Goal: Task Accomplishment & Management: Use online tool/utility

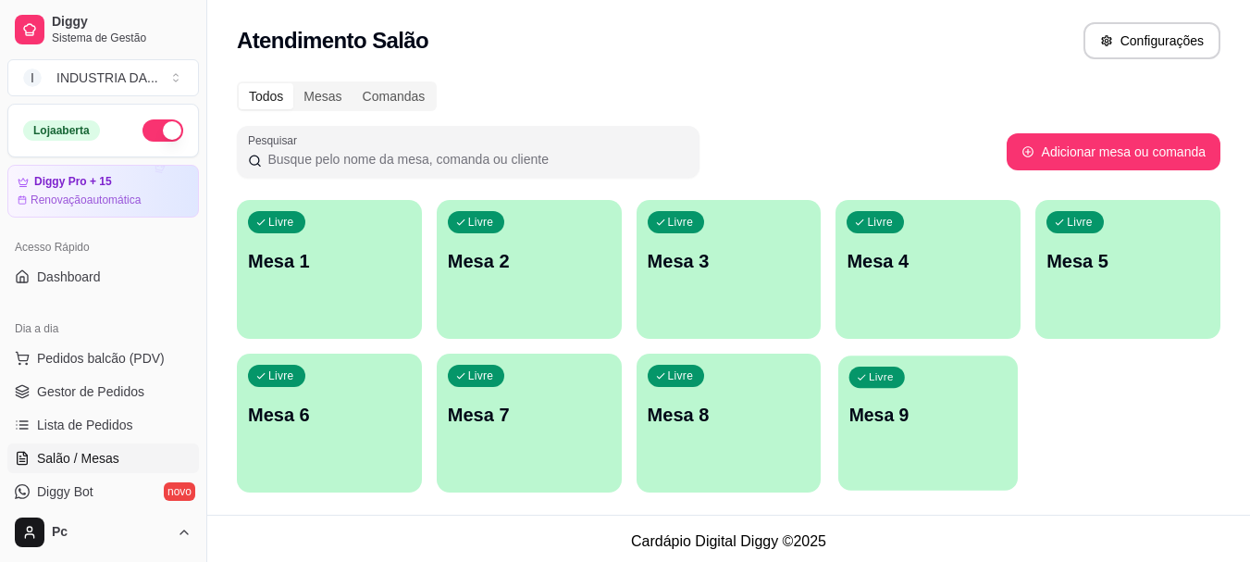
click at [890, 421] on p "Mesa 9" at bounding box center [928, 415] width 158 height 25
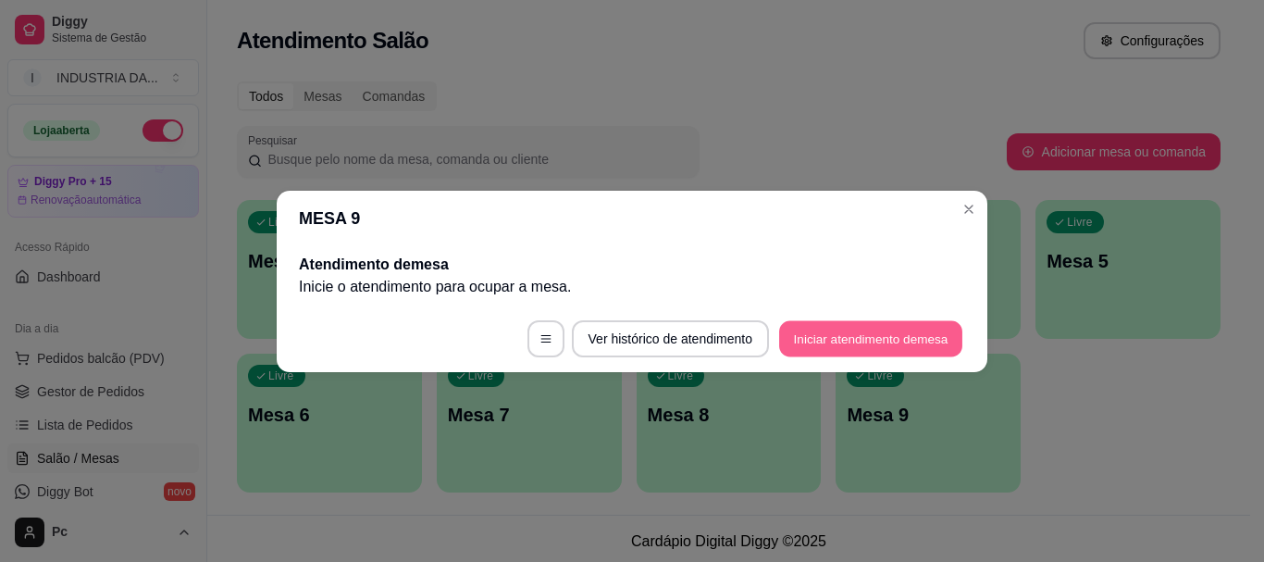
click at [879, 349] on button "Iniciar atendimento de mesa" at bounding box center [870, 338] width 183 height 36
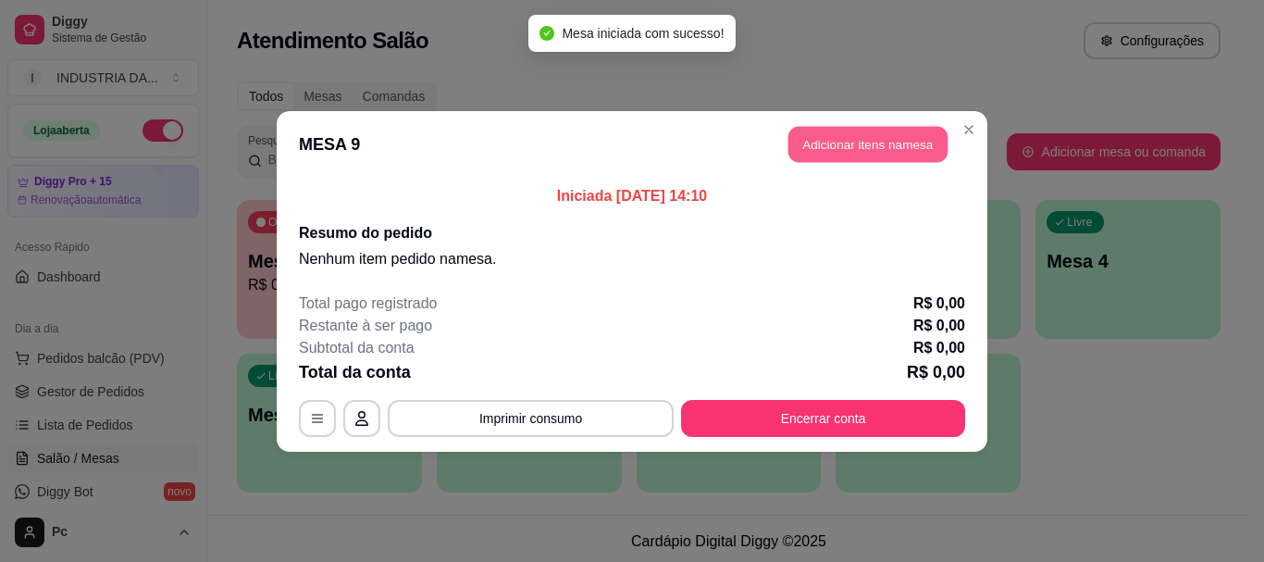
click at [920, 135] on button "Adicionar itens na mesa" at bounding box center [867, 144] width 159 height 36
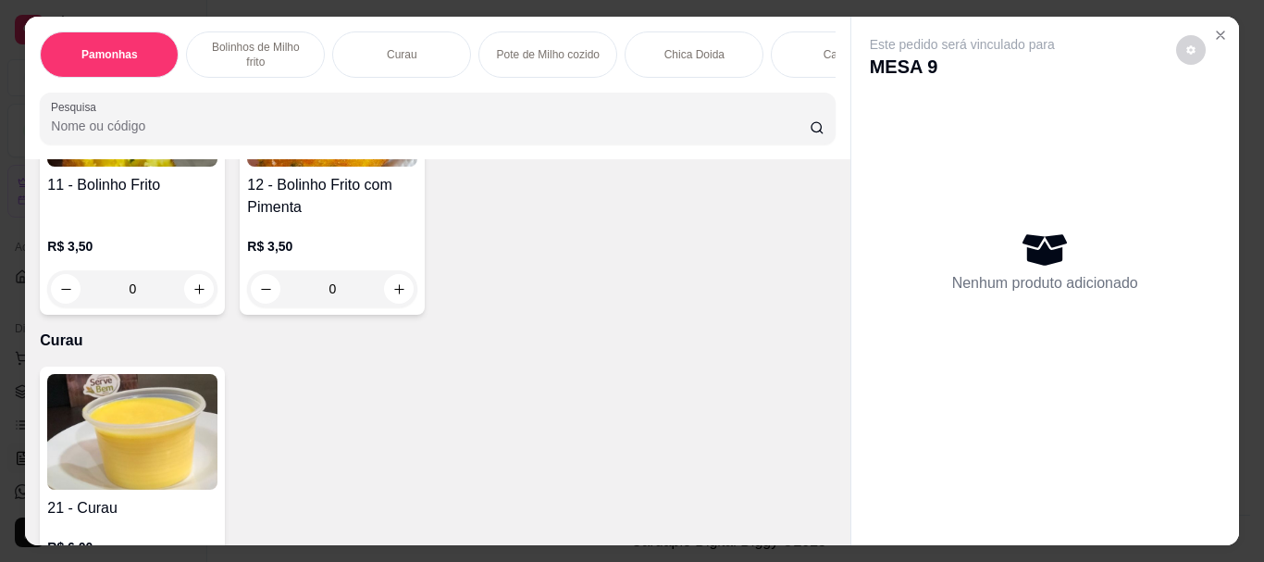
scroll to position [925, 0]
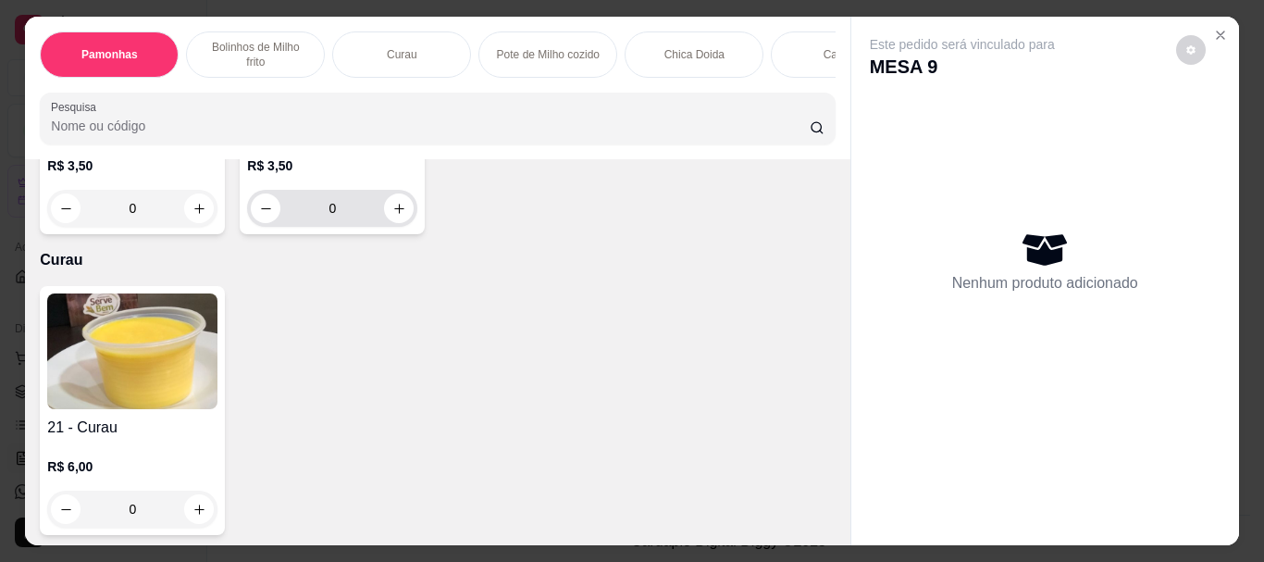
click at [345, 227] on input "0" at bounding box center [332, 208] width 104 height 37
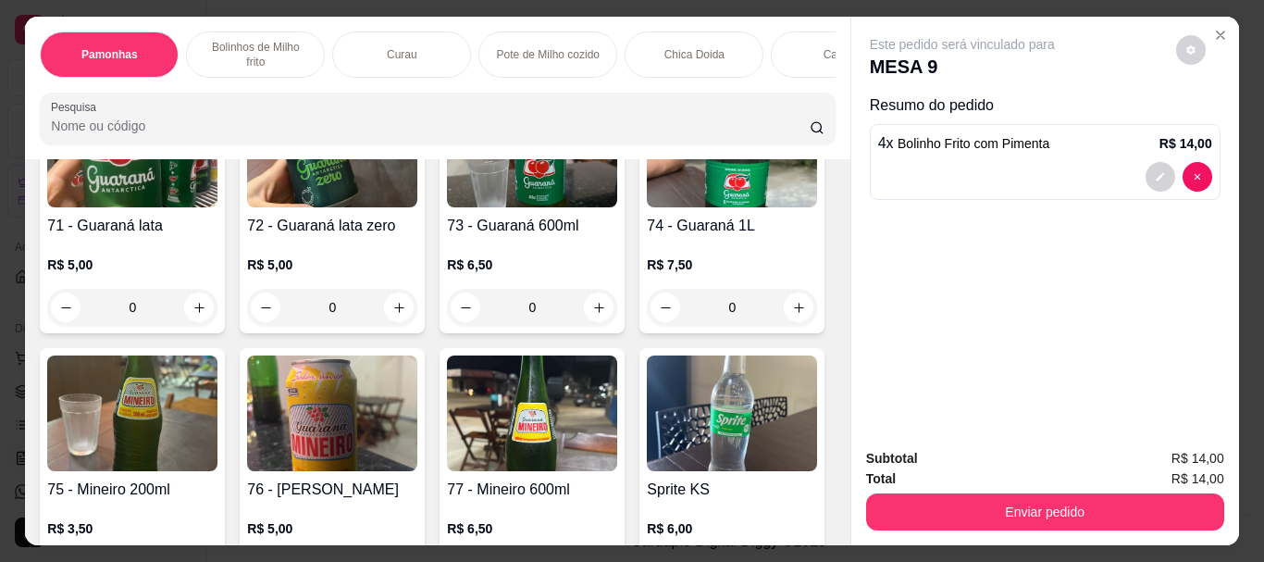
scroll to position [3516, 0]
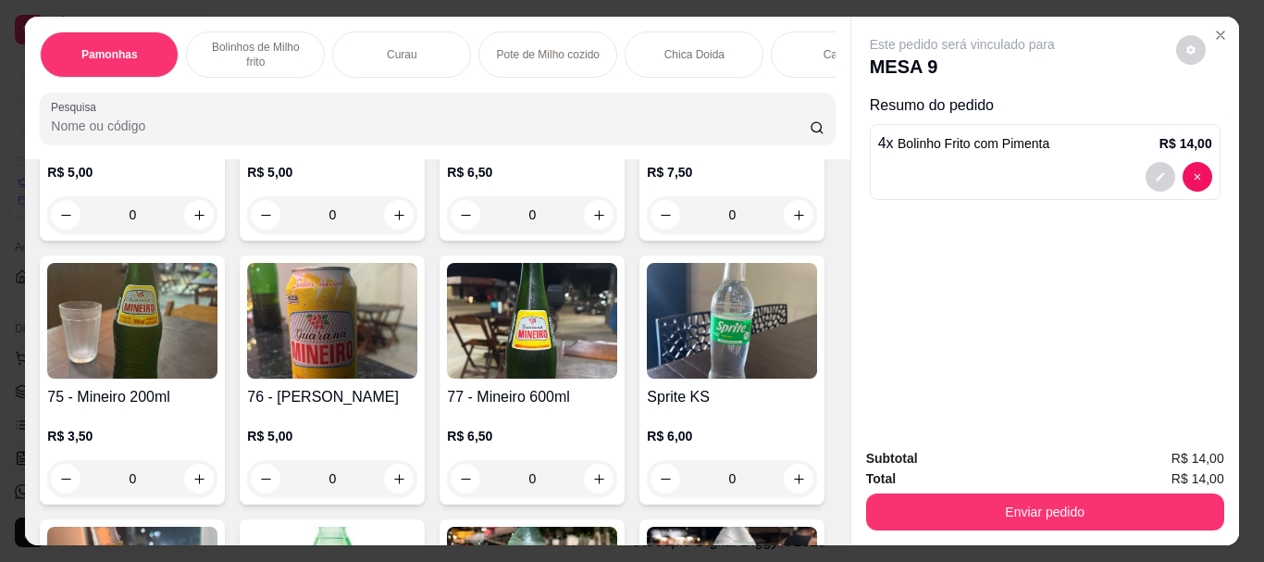
type input "4"
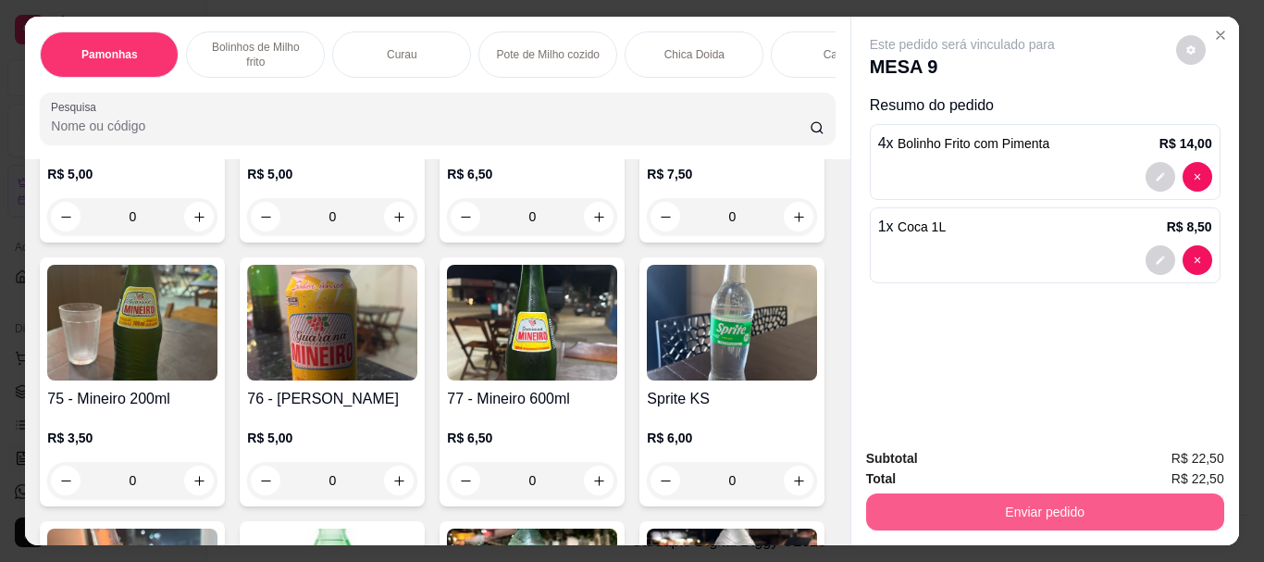
type input "1"
click at [1141, 507] on button "Enviar pedido" at bounding box center [1045, 511] width 358 height 37
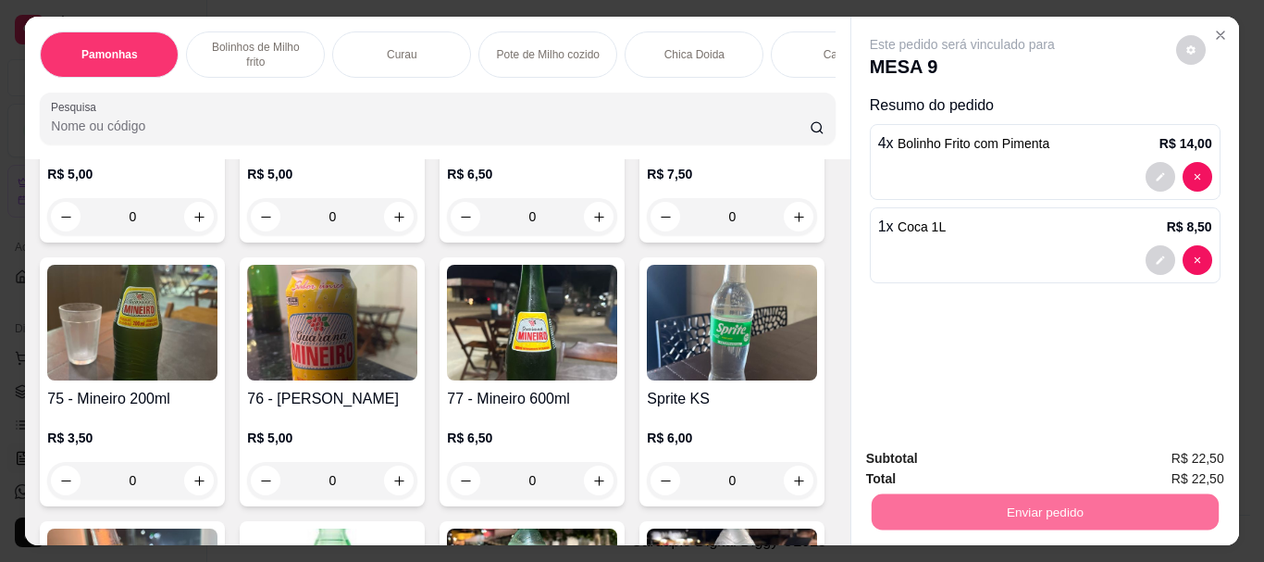
click at [1156, 461] on button "Enviar pedido" at bounding box center [1175, 458] width 105 height 35
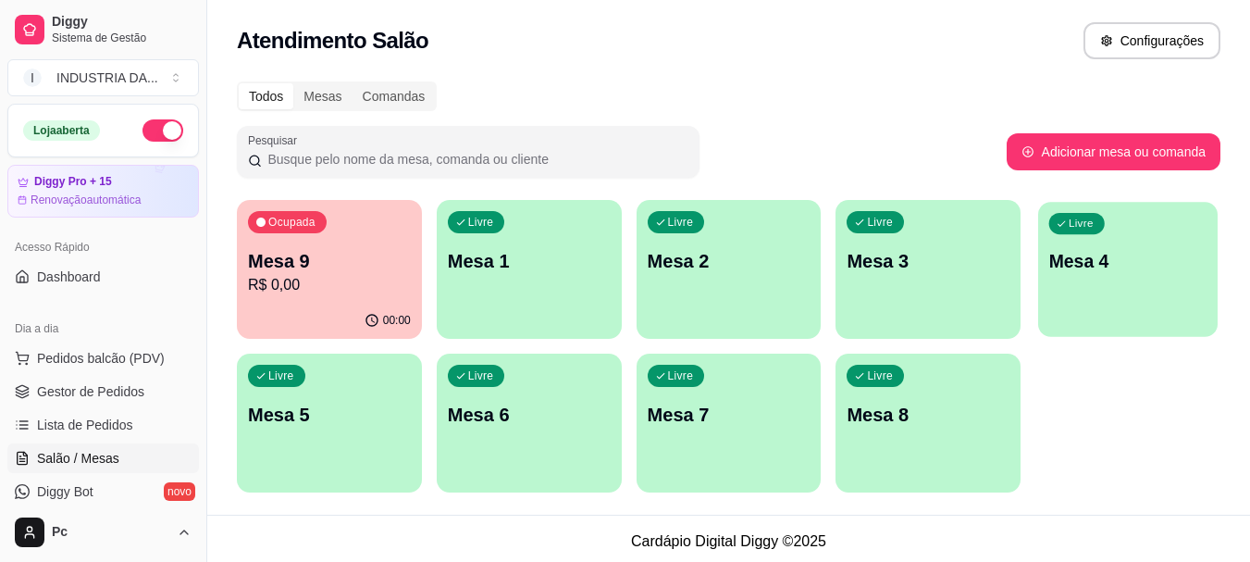
click at [1116, 226] on div "Livre Mesa 4" at bounding box center [1128, 258] width 180 height 113
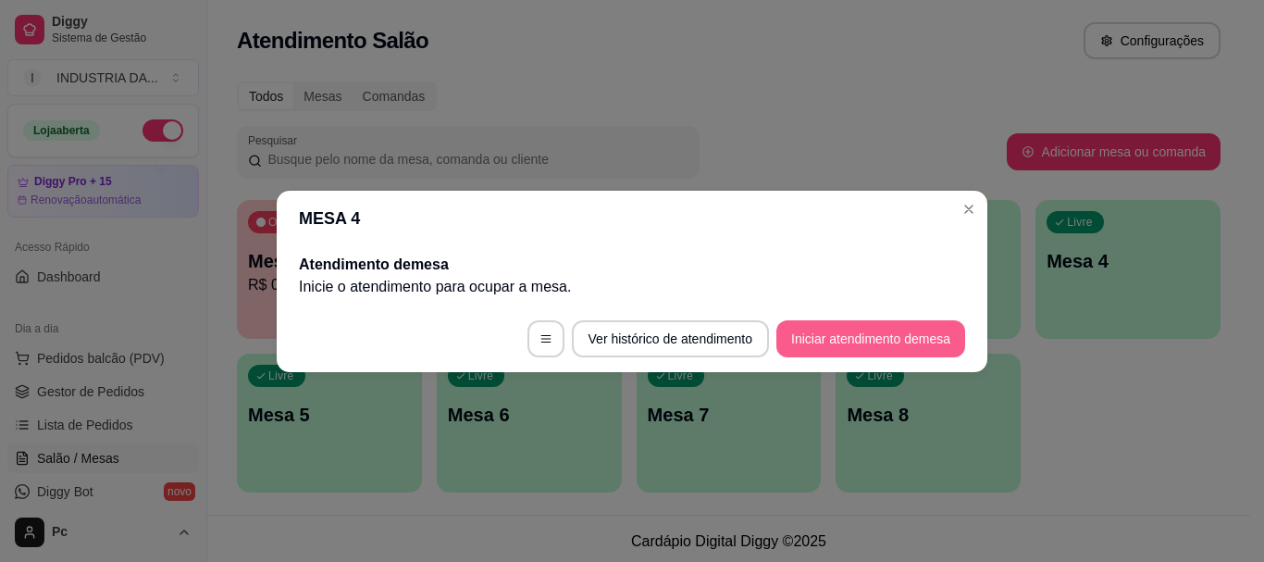
click at [861, 347] on button "Iniciar atendimento de mesa" at bounding box center [870, 338] width 189 height 37
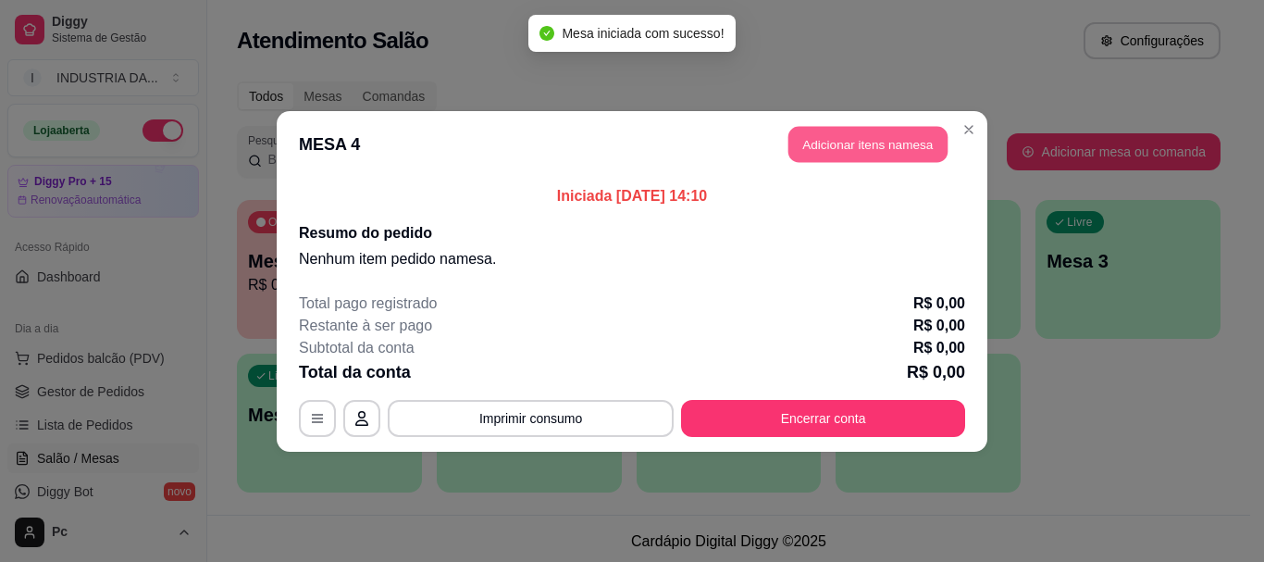
click at [837, 136] on button "Adicionar itens na mesa" at bounding box center [867, 144] width 159 height 36
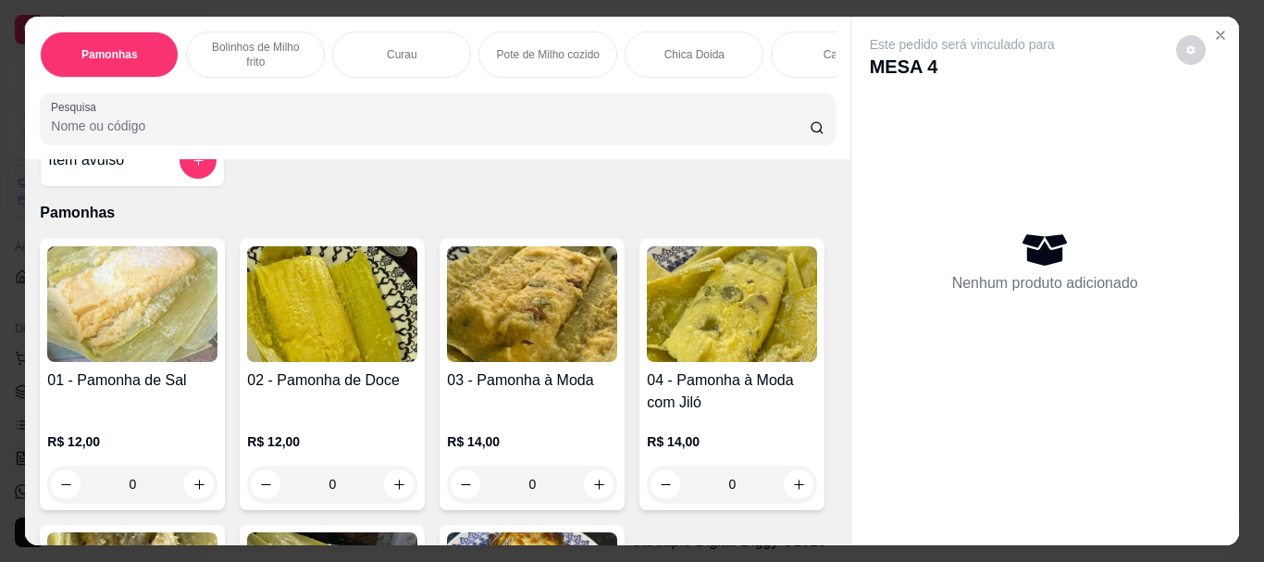
scroll to position [93, 0]
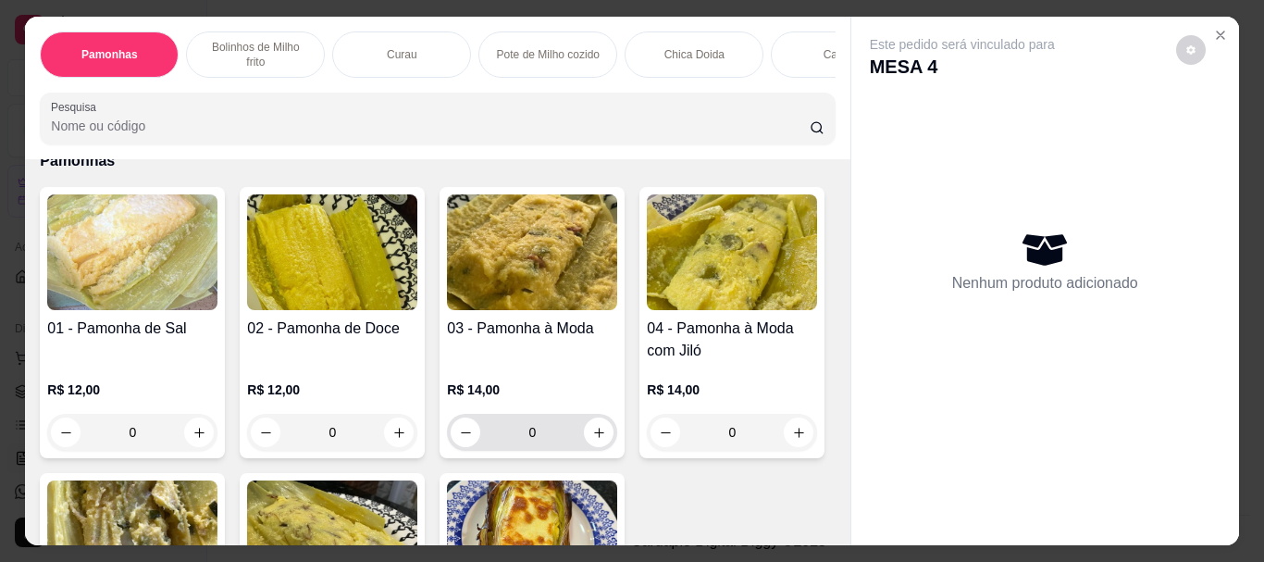
click at [545, 421] on input "0" at bounding box center [532, 432] width 104 height 37
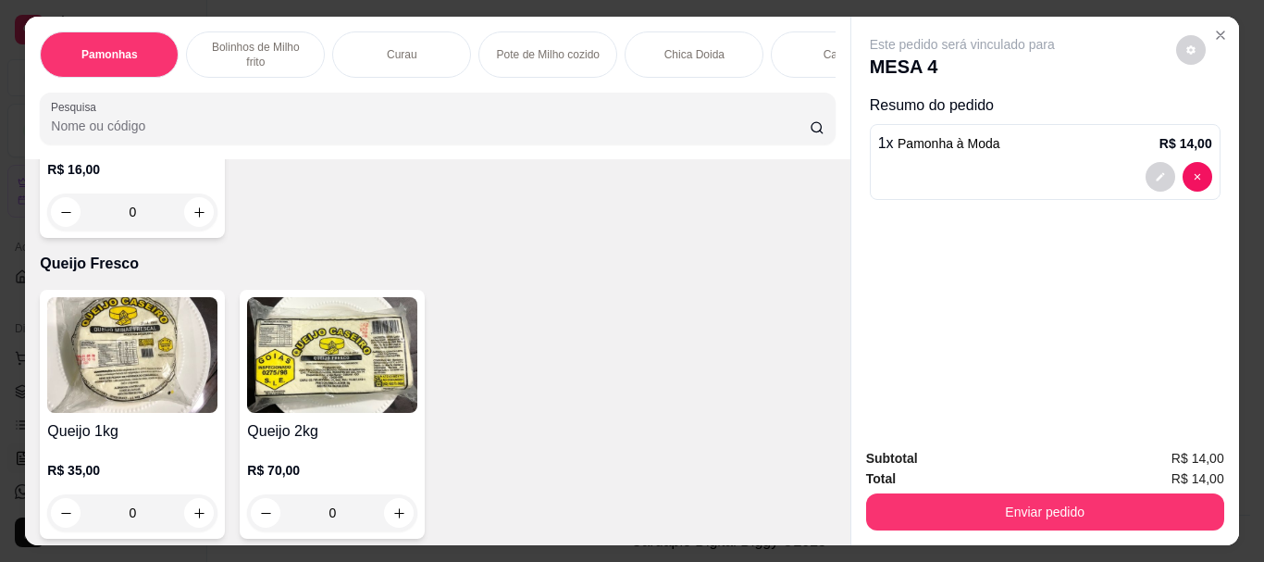
scroll to position [2128, 0]
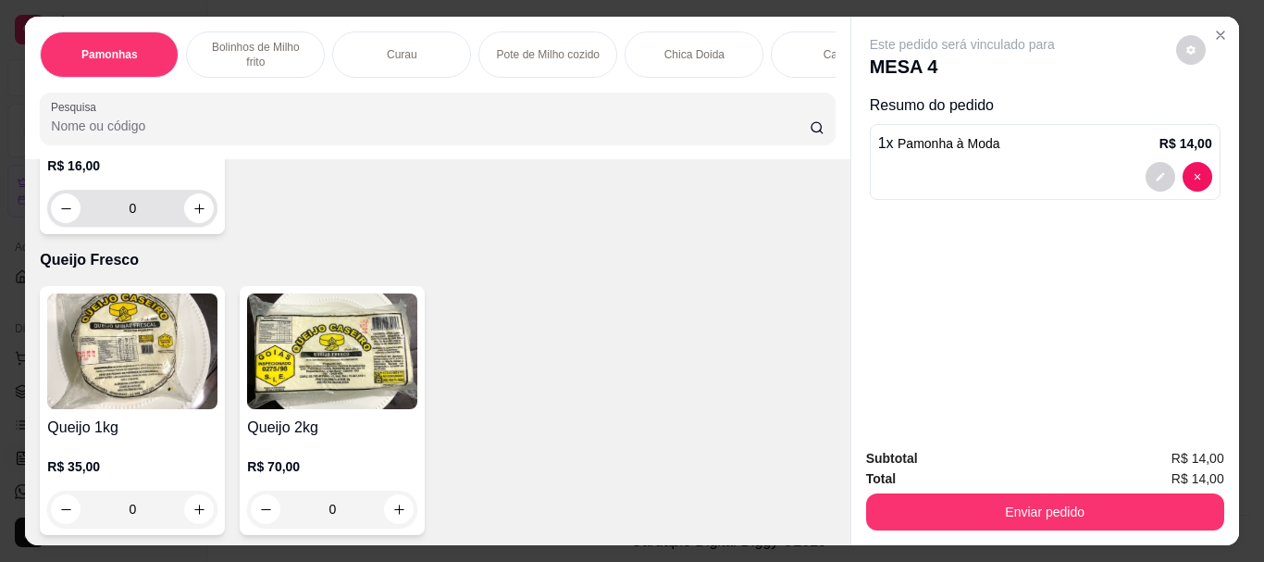
type input "1"
click at [141, 227] on input "0" at bounding box center [133, 208] width 104 height 37
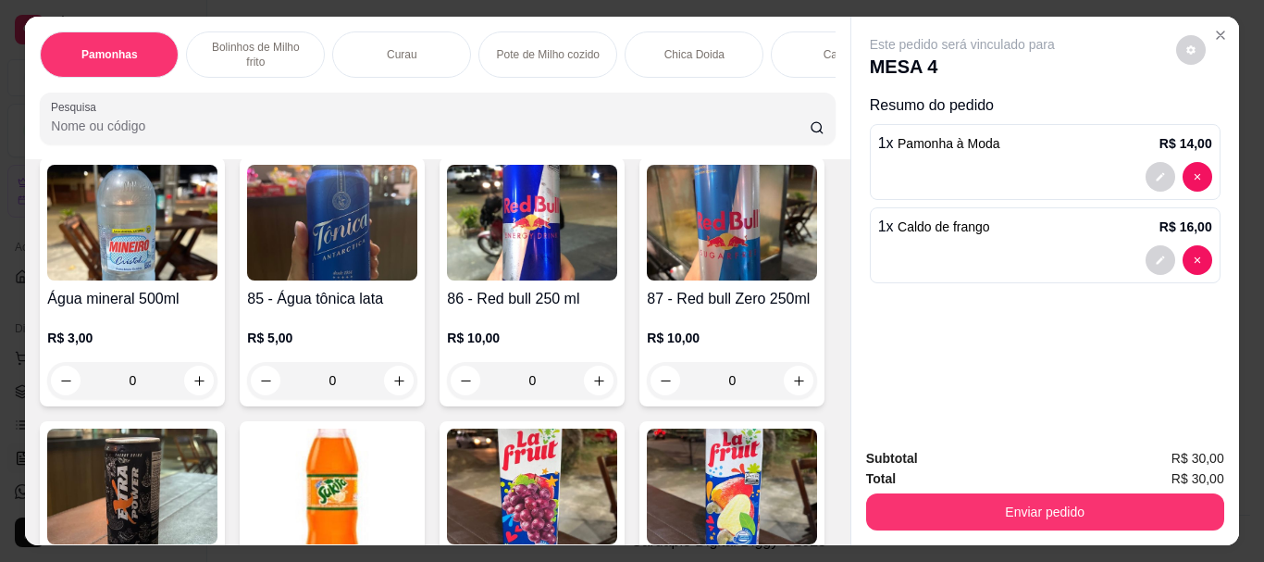
scroll to position [4257, 0]
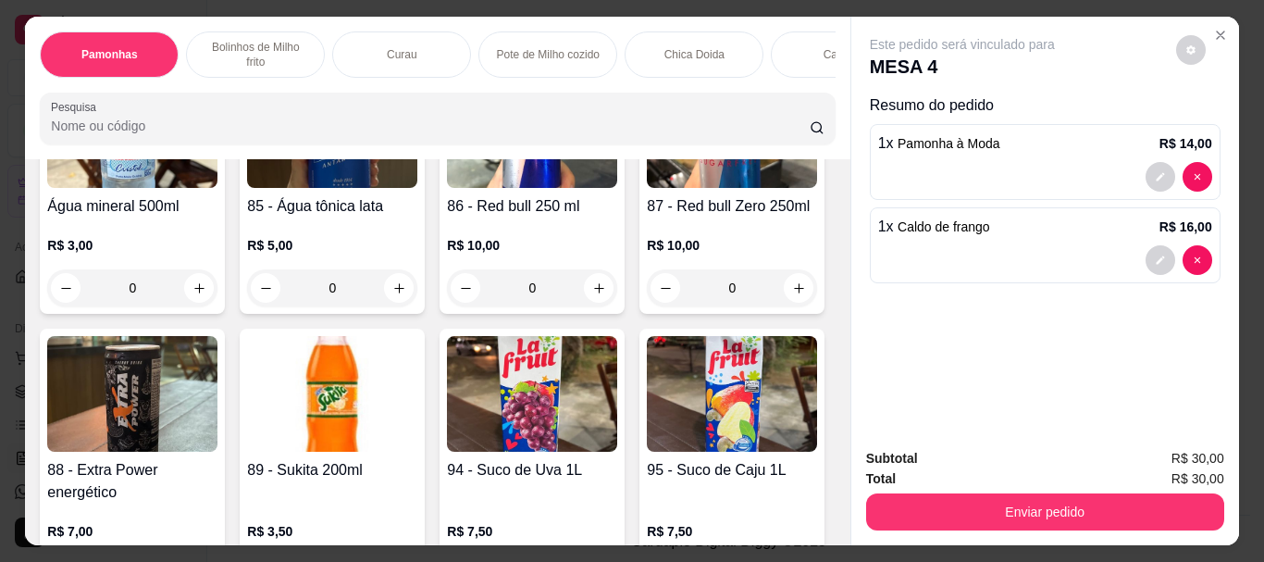
type input "1"
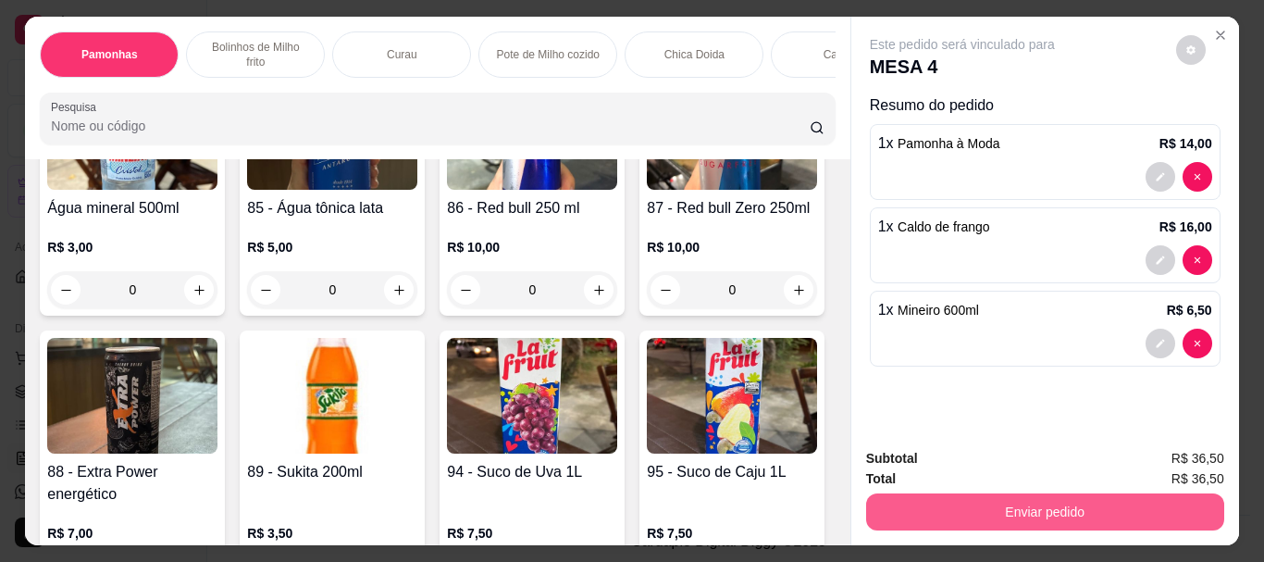
type input "1"
click at [1097, 506] on button "Enviar pedido" at bounding box center [1045, 511] width 358 height 37
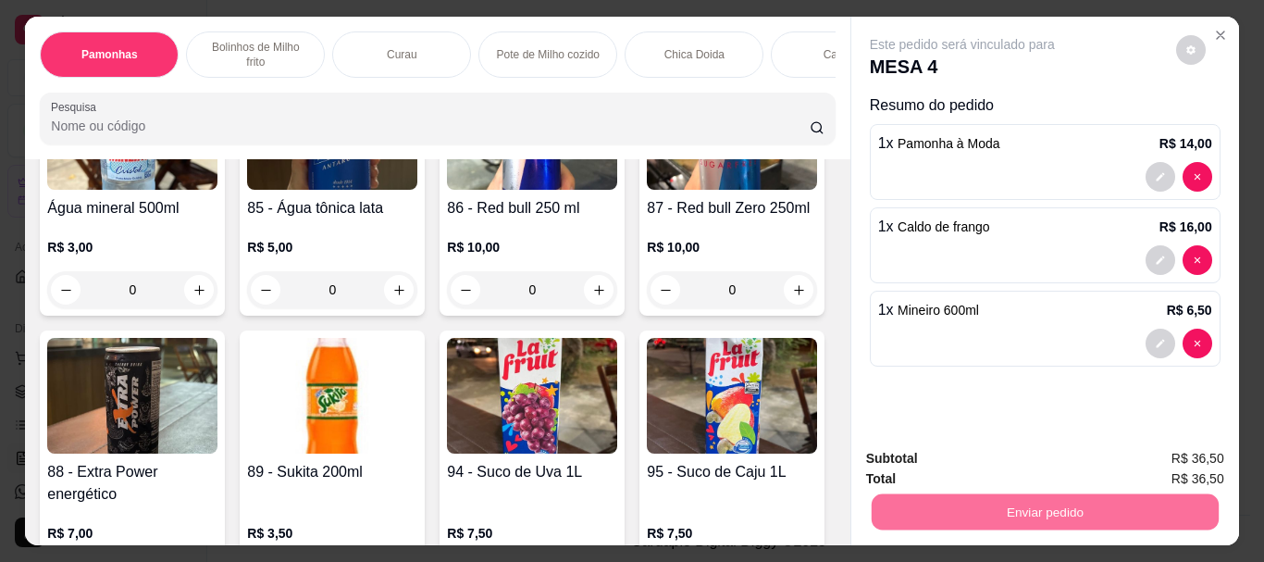
click at [1189, 453] on button "Enviar pedido" at bounding box center [1176, 458] width 102 height 34
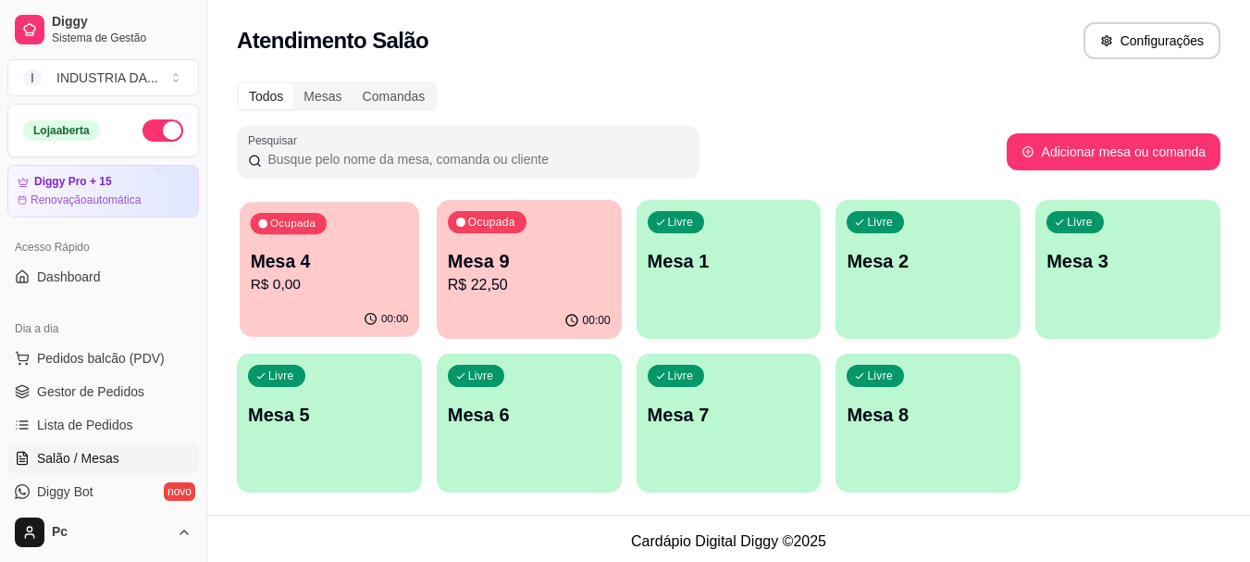
click at [281, 252] on p "Mesa 4" at bounding box center [330, 261] width 158 height 25
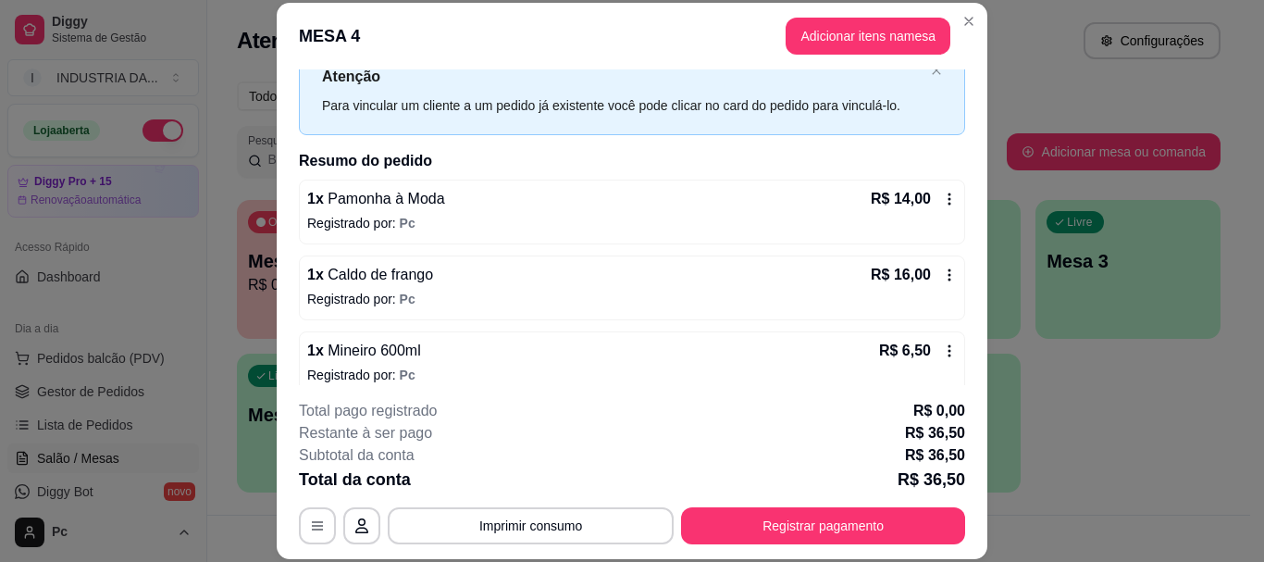
scroll to position [83, 0]
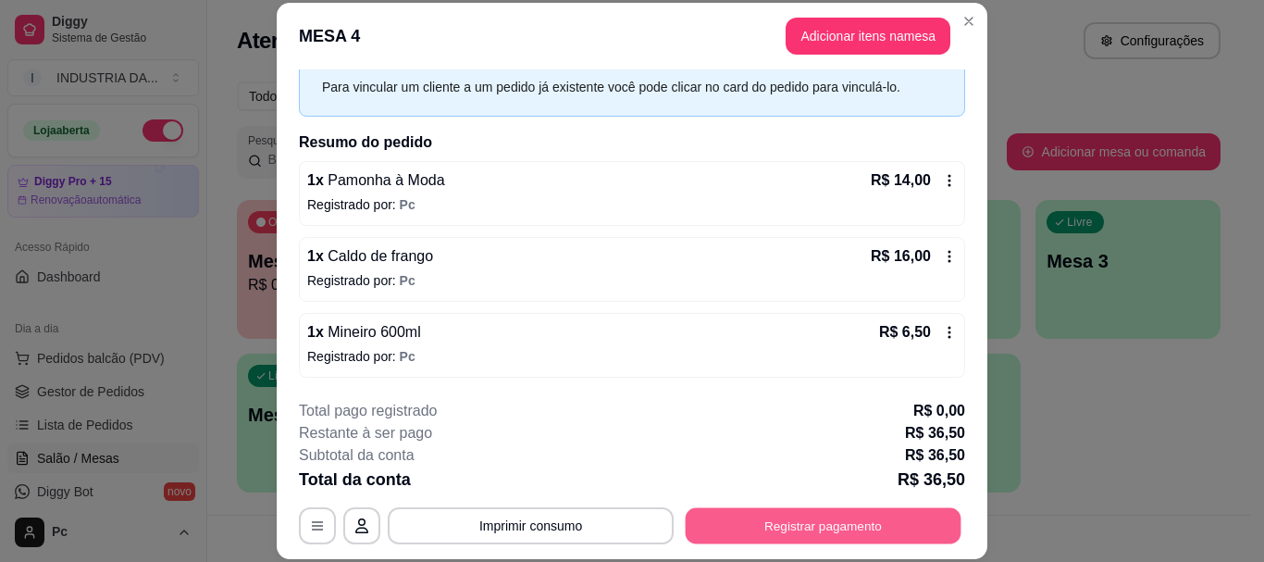
click at [750, 519] on button "Registrar pagamento" at bounding box center [824, 526] width 276 height 36
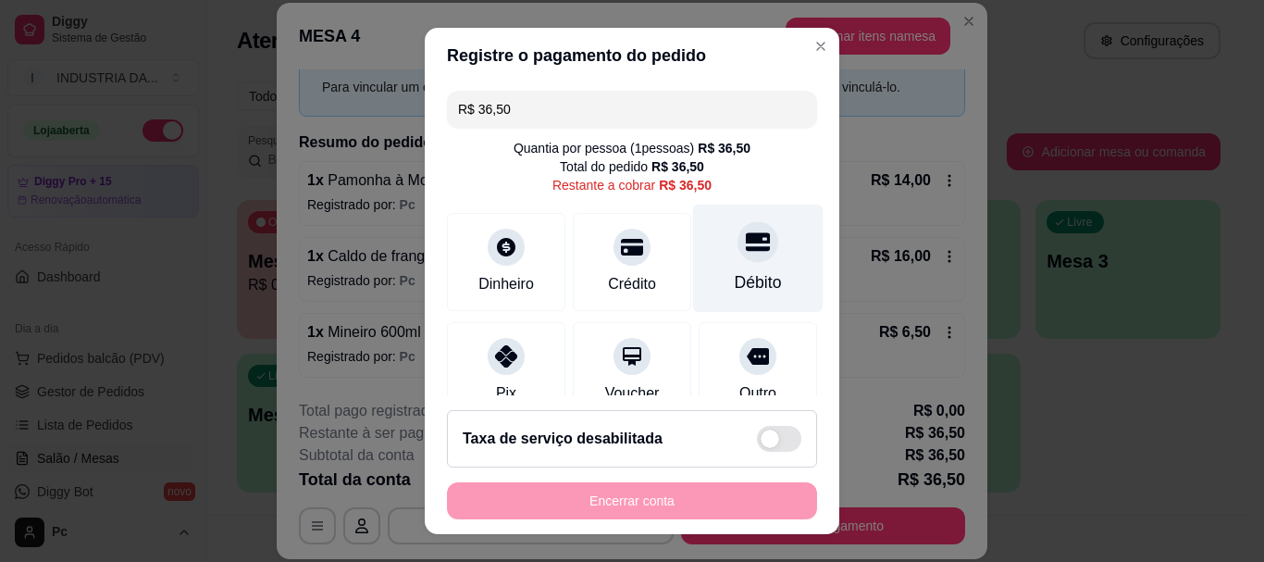
click at [735, 276] on div "Débito" at bounding box center [758, 283] width 47 height 24
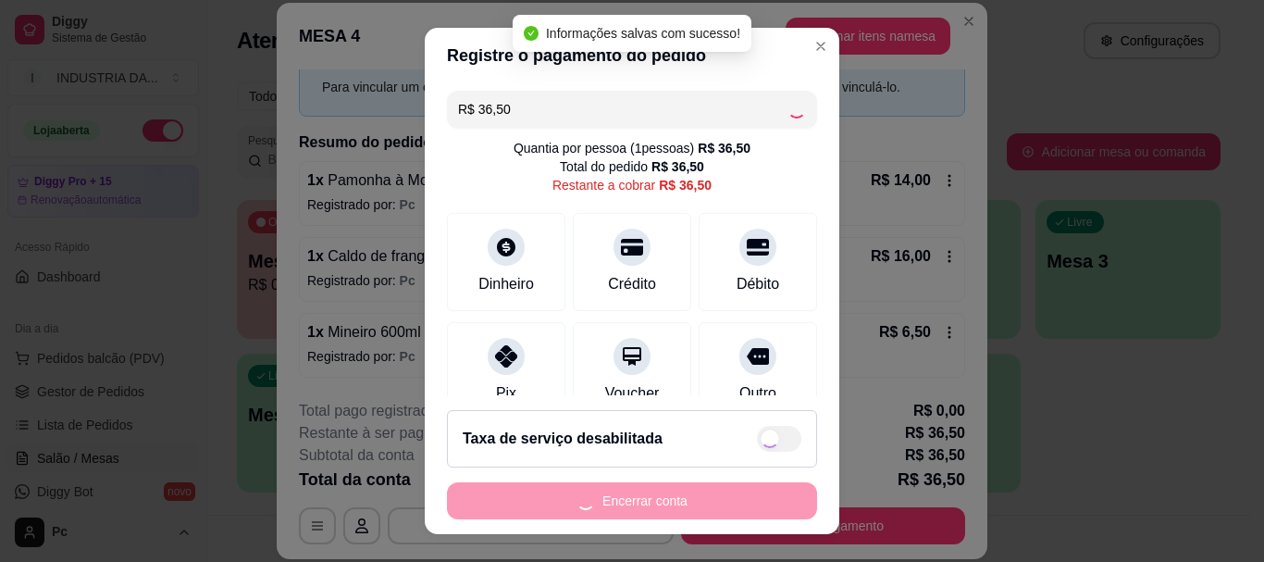
type input "R$ 0,00"
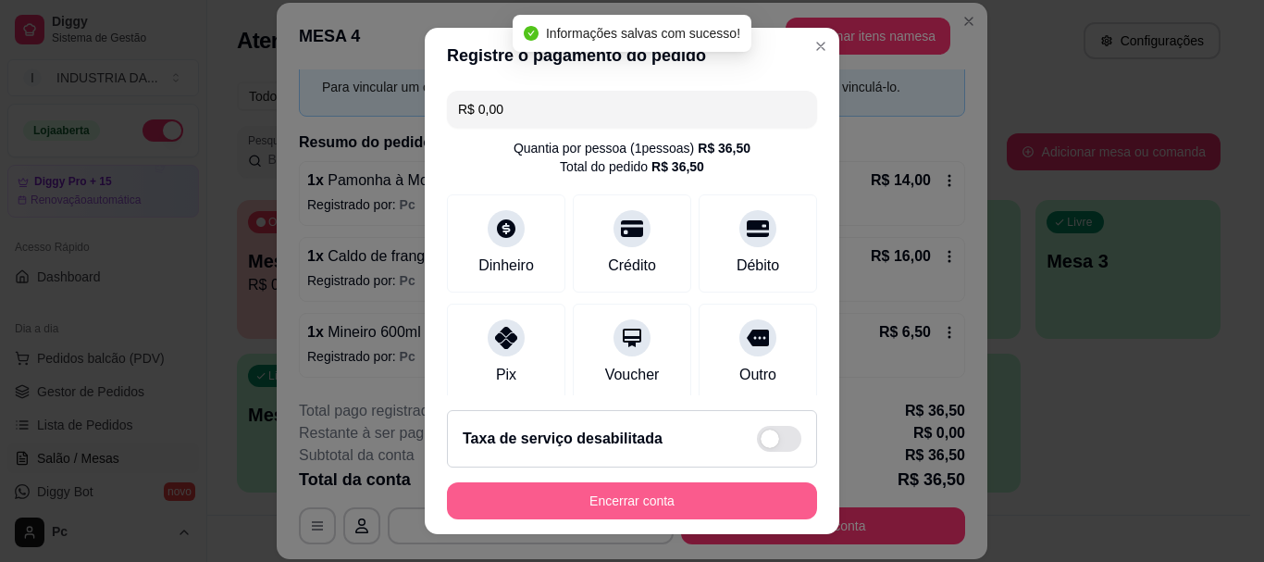
click at [685, 499] on button "Encerrar conta" at bounding box center [632, 500] width 370 height 37
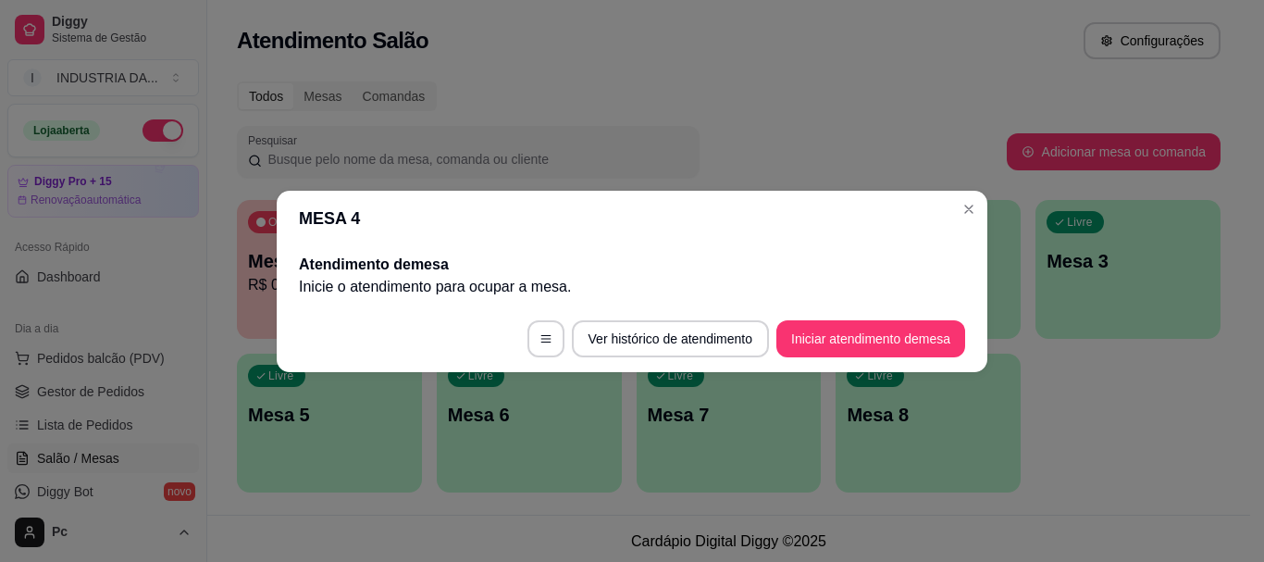
scroll to position [0, 0]
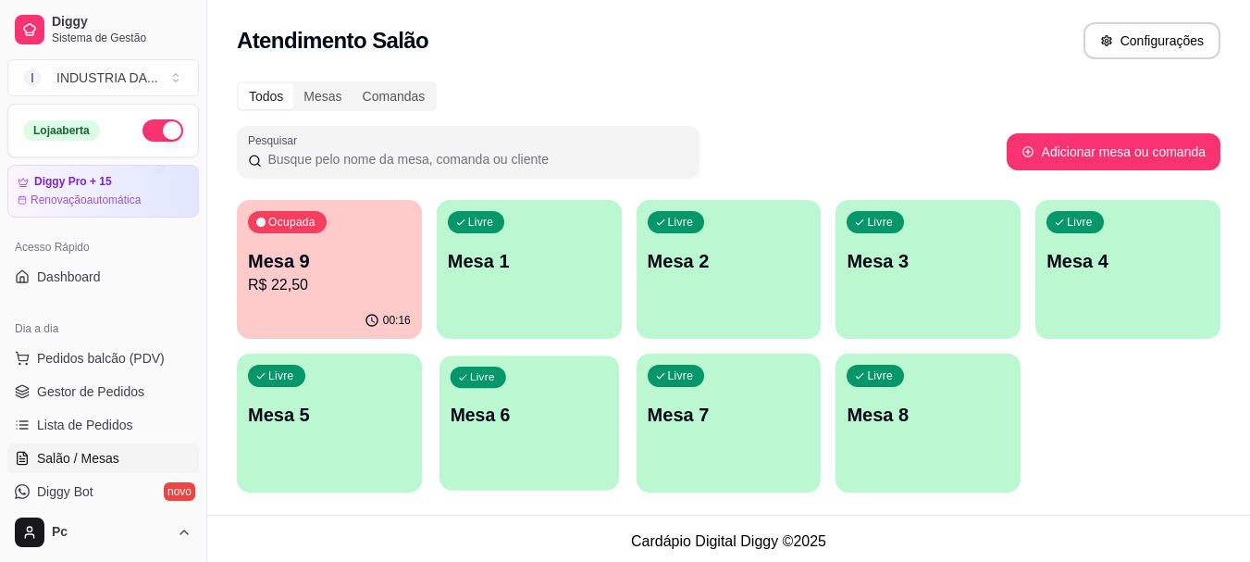
click at [565, 394] on div "Livre Mesa 6" at bounding box center [530, 411] width 180 height 113
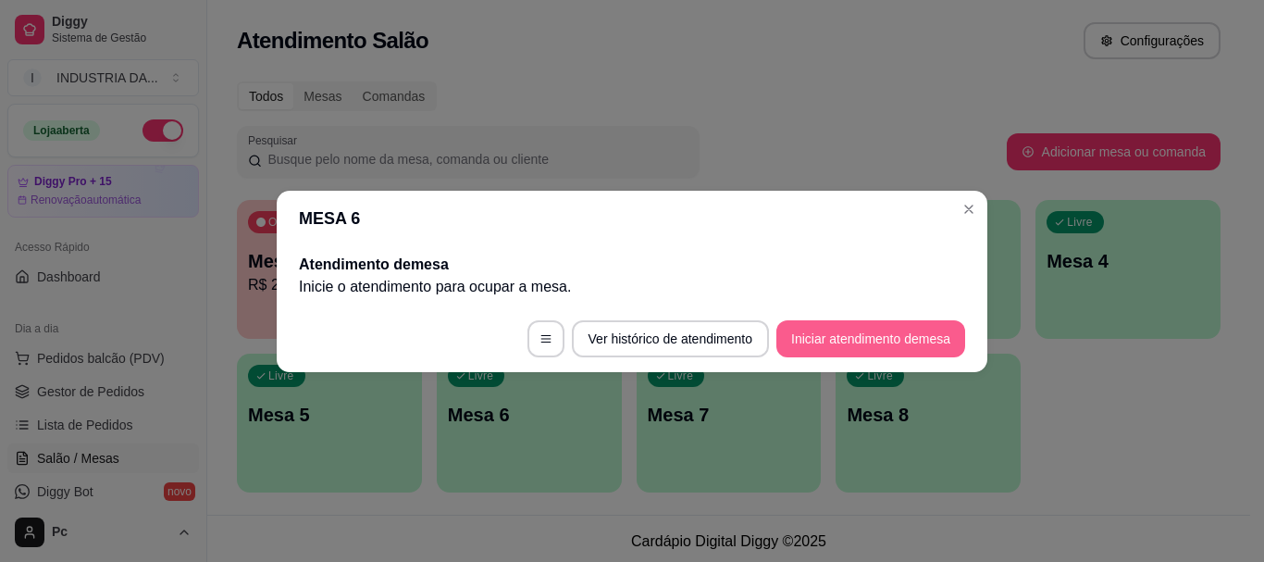
click at [812, 344] on button "Iniciar atendimento de mesa" at bounding box center [870, 338] width 189 height 37
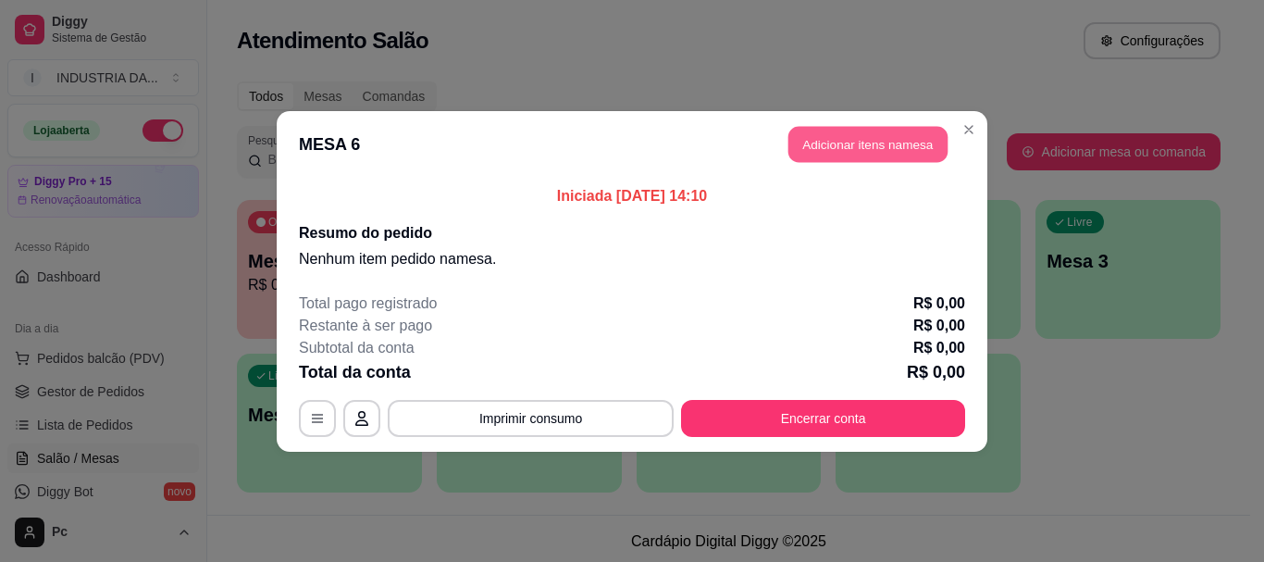
click at [843, 132] on button "Adicionar itens na mesa" at bounding box center [867, 144] width 159 height 36
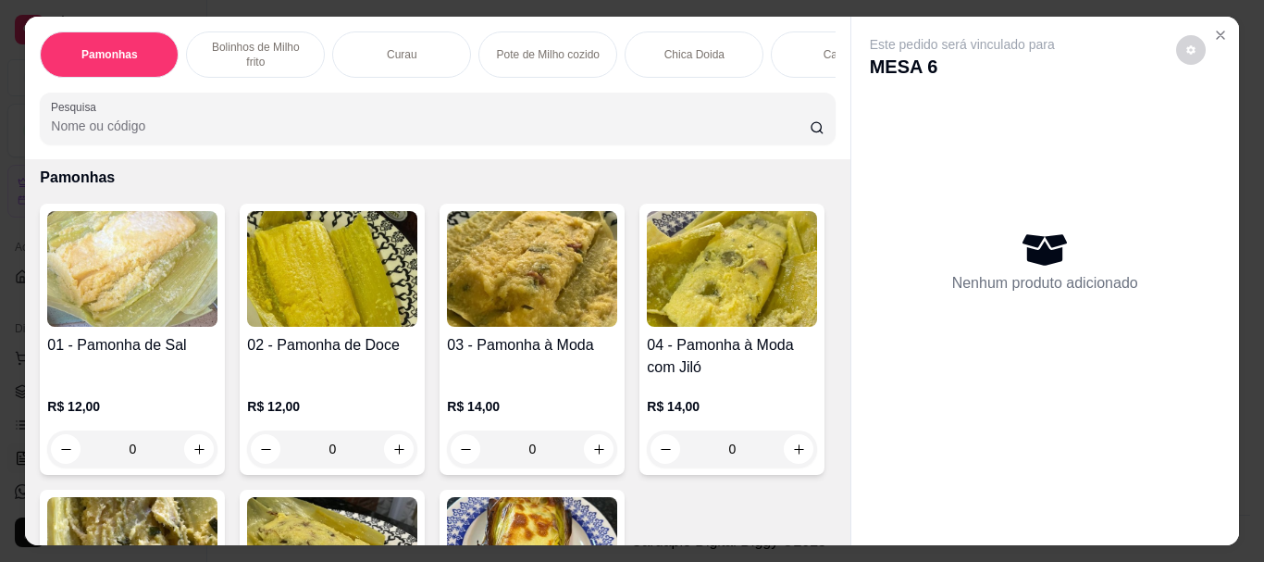
scroll to position [93, 0]
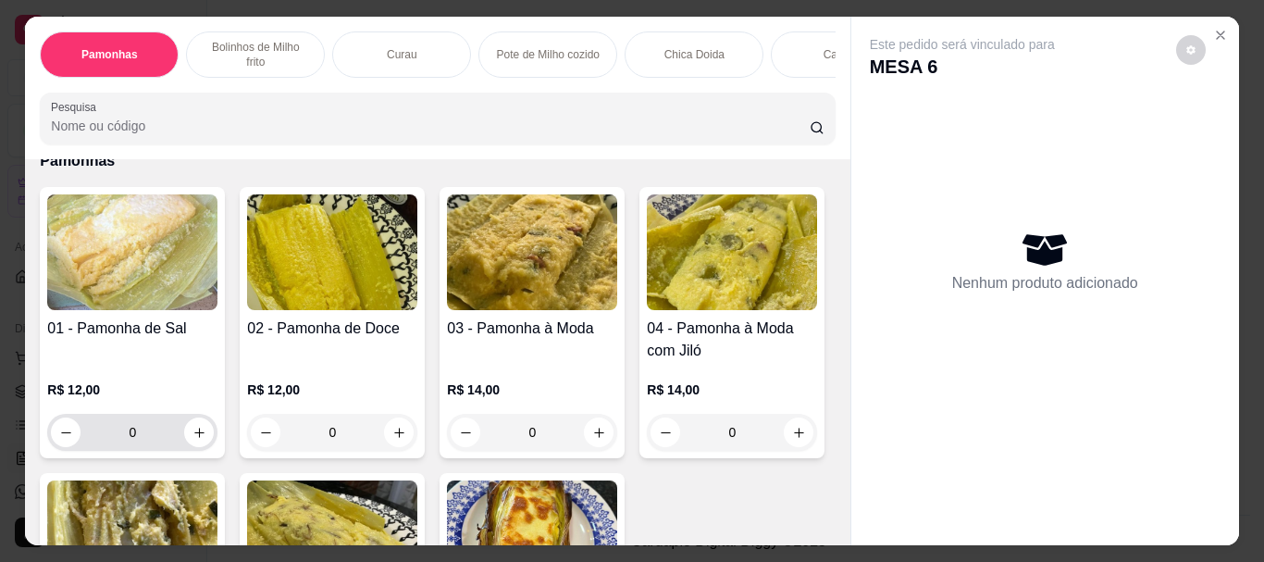
click at [157, 421] on input "0" at bounding box center [133, 432] width 104 height 37
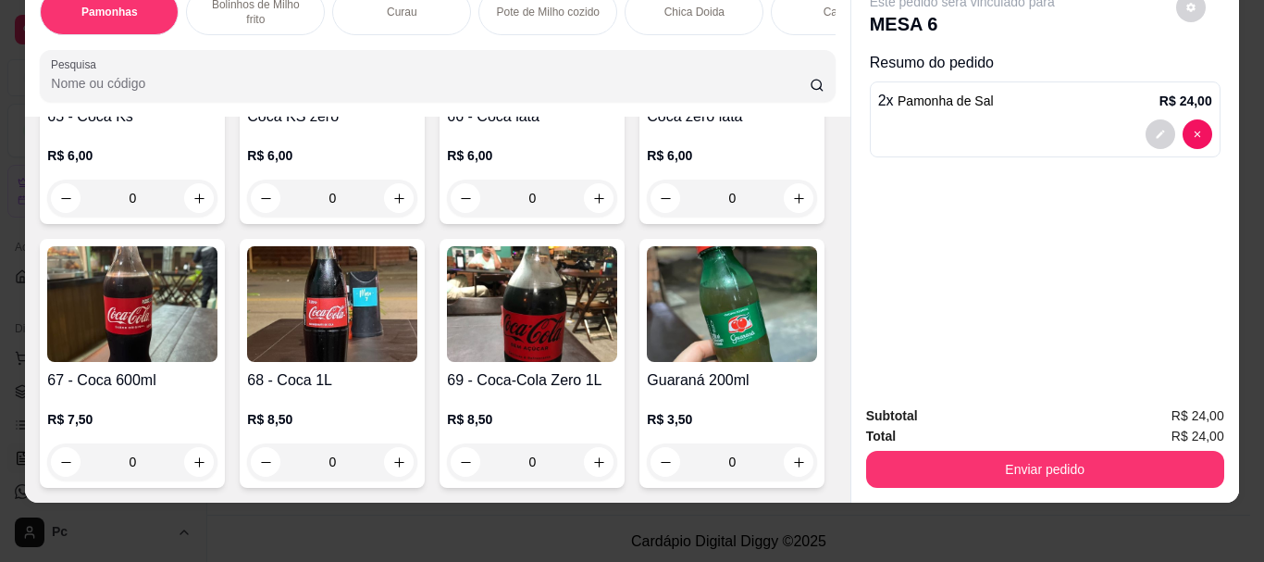
scroll to position [2869, 0]
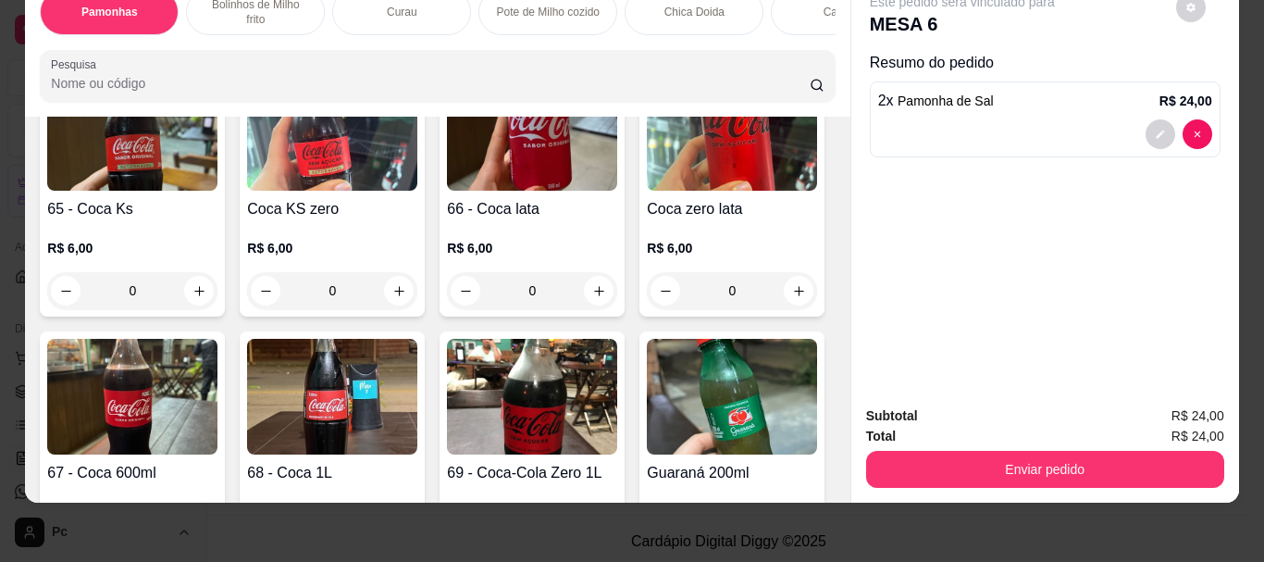
type input "2"
click at [550, 45] on input "0" at bounding box center [532, 26] width 104 height 37
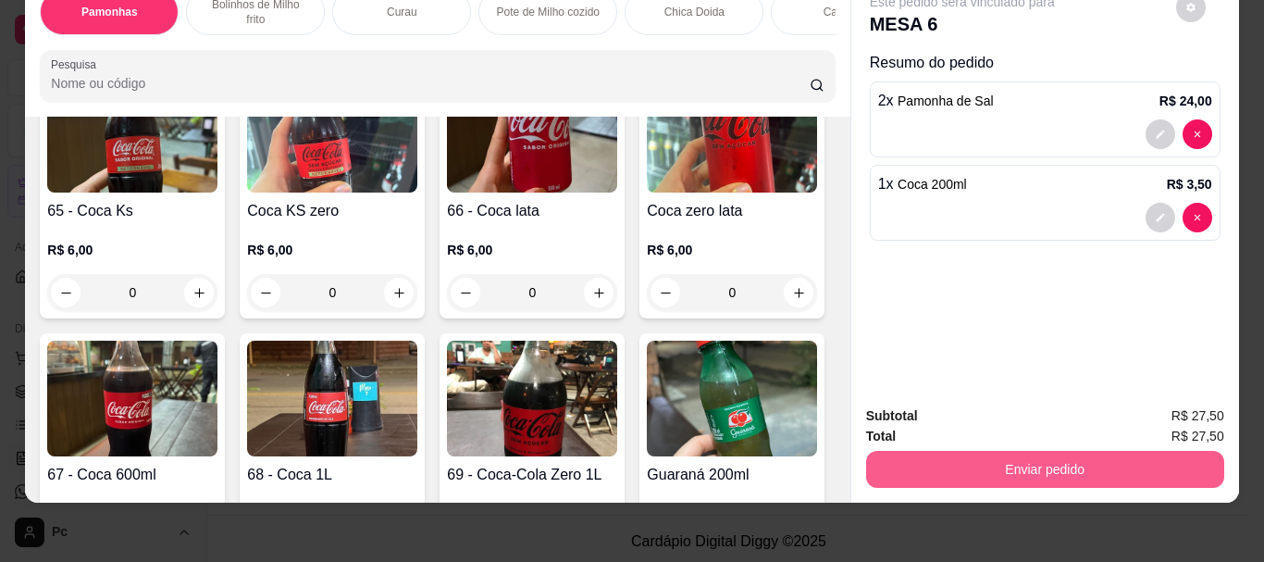
type input "1"
click at [1169, 451] on button "Enviar pedido" at bounding box center [1045, 469] width 358 height 37
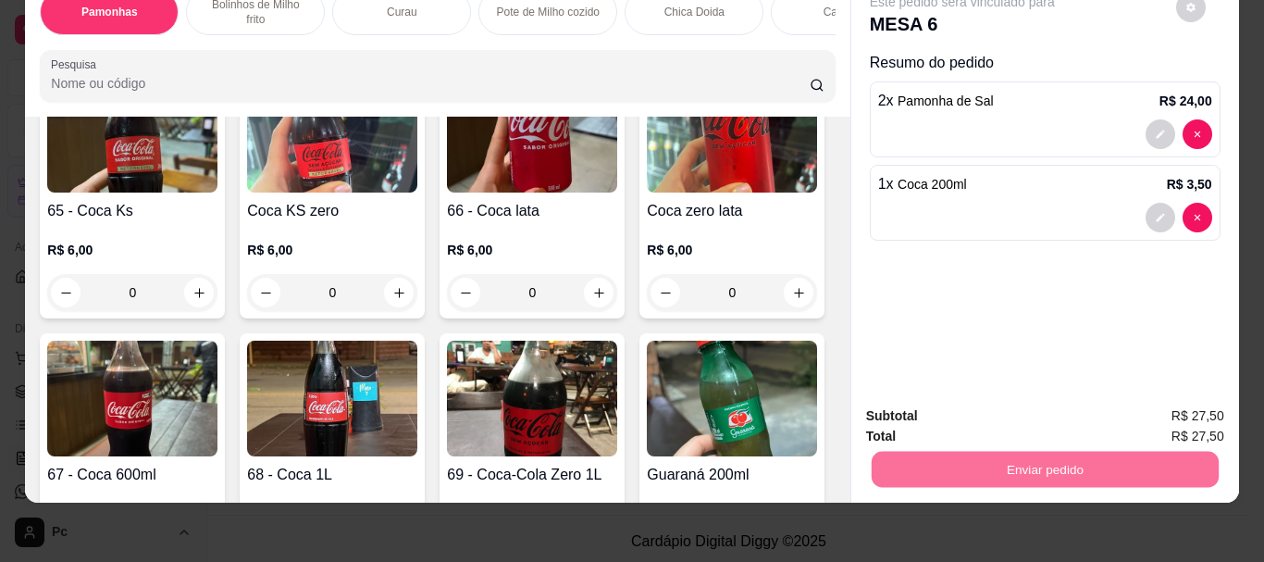
click at [1147, 409] on button "Enviar pedido" at bounding box center [1175, 409] width 105 height 35
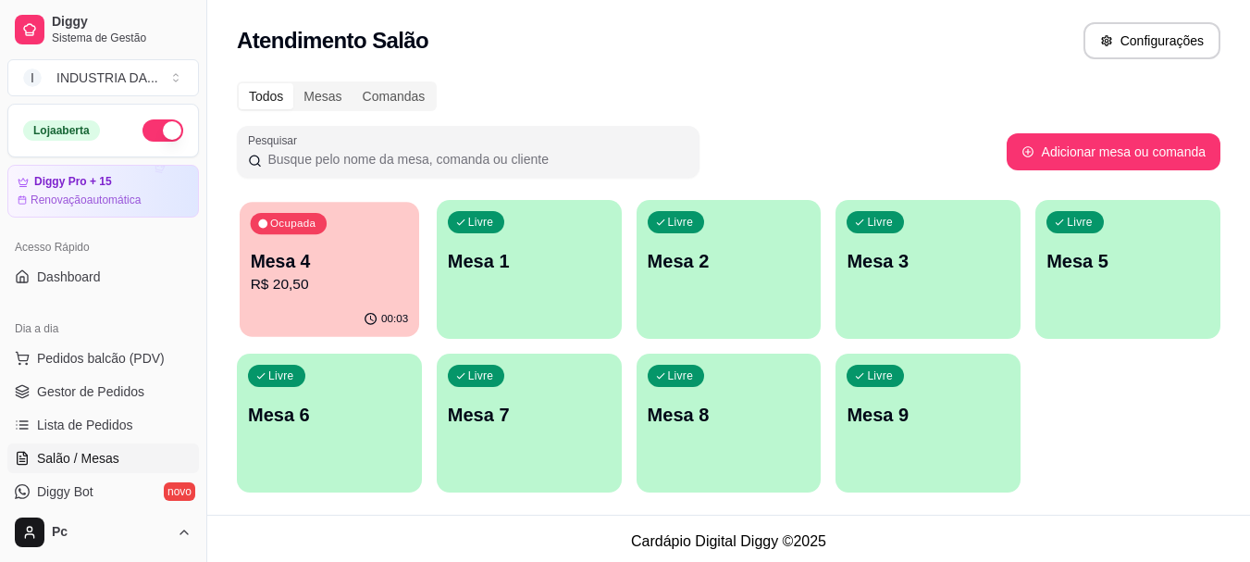
click at [280, 254] on p "Mesa 4" at bounding box center [330, 261] width 158 height 25
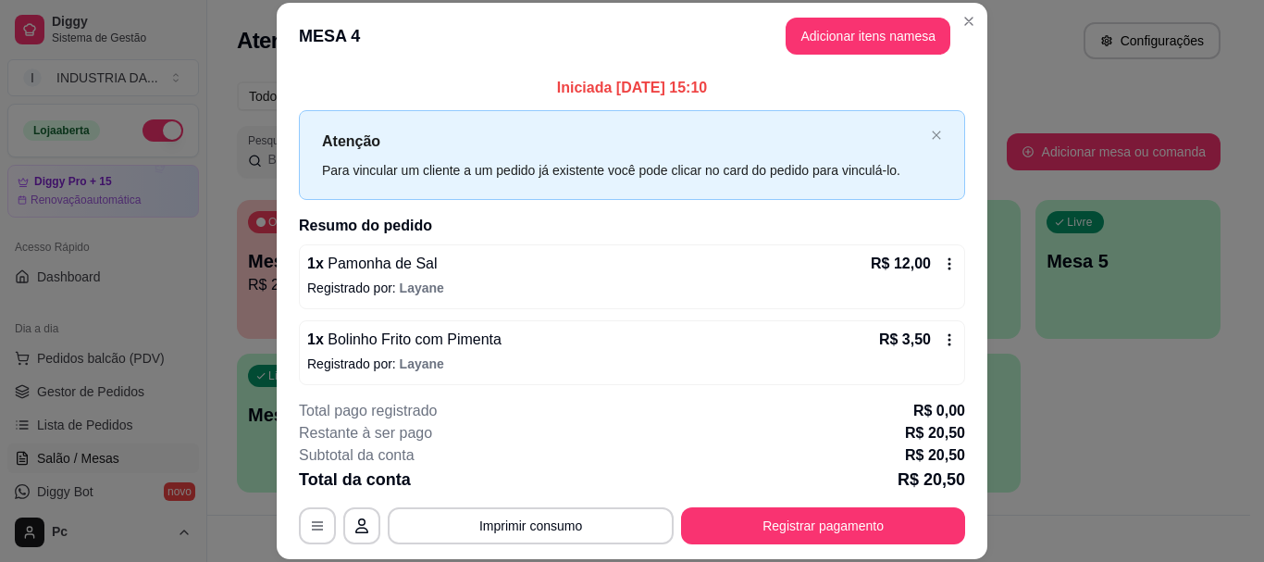
click at [718, 549] on footer "**********" at bounding box center [632, 472] width 711 height 174
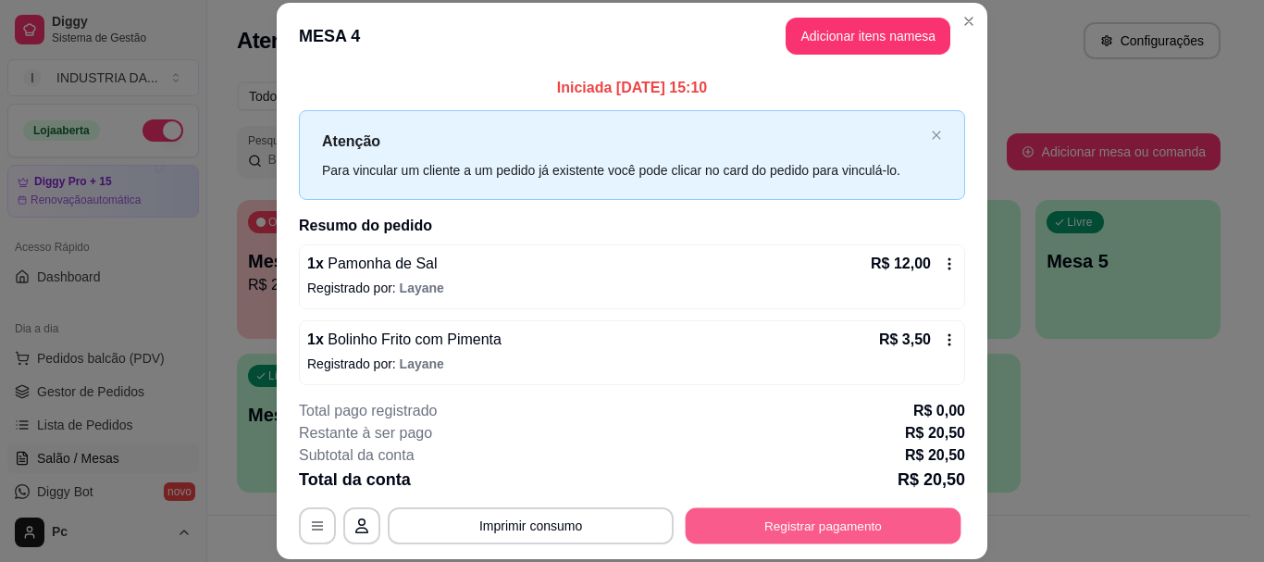
click at [718, 522] on button "Registrar pagamento" at bounding box center [824, 526] width 276 height 36
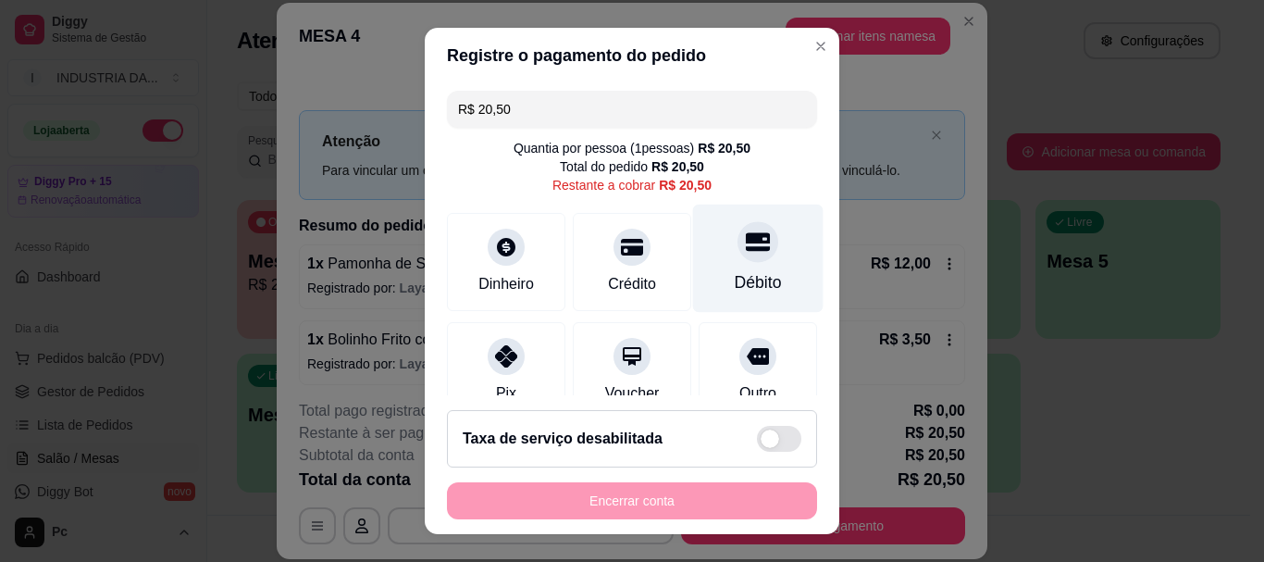
click at [737, 260] on div at bounding box center [757, 242] width 41 height 41
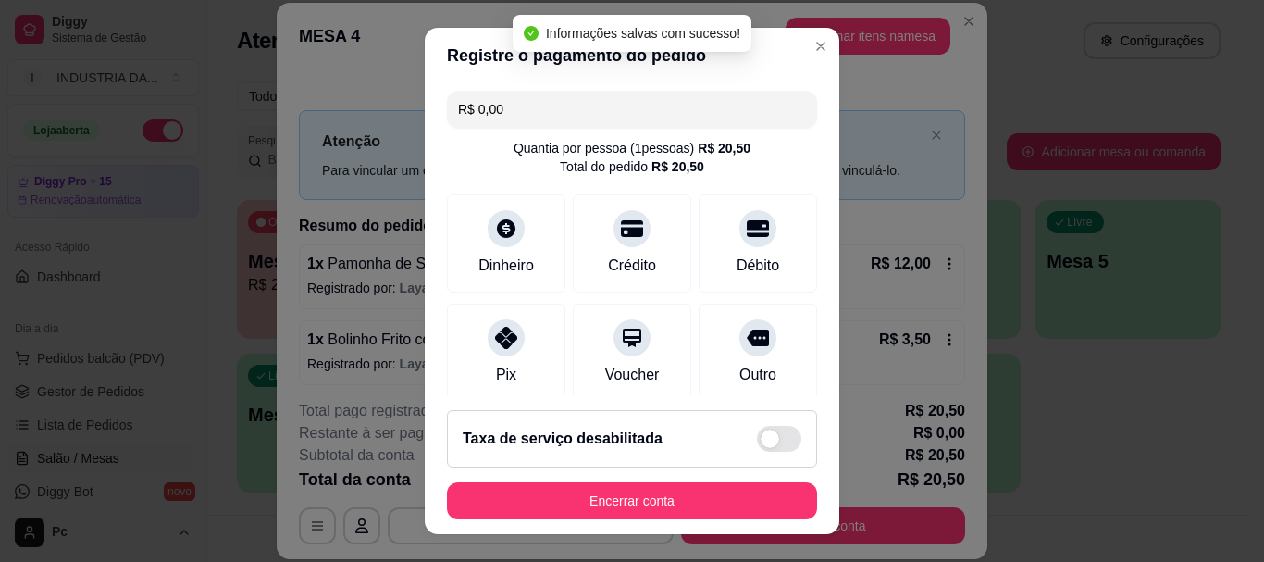
type input "R$ 0,00"
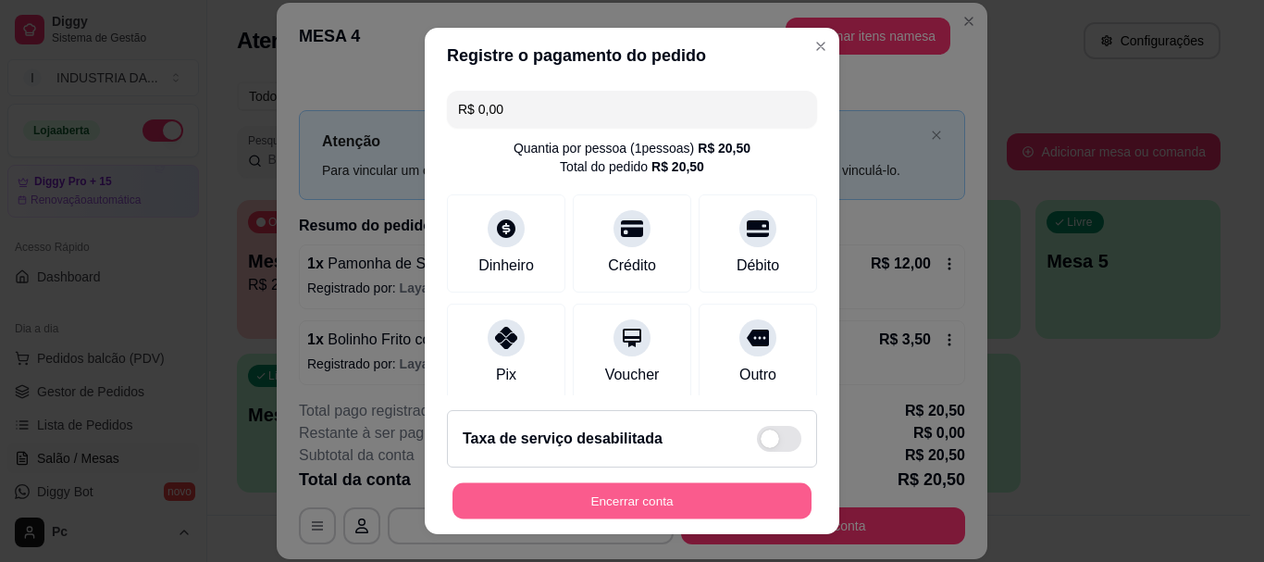
click at [693, 501] on button "Encerrar conta" at bounding box center [631, 500] width 359 height 36
